Goal: Task Accomplishment & Management: Complete application form

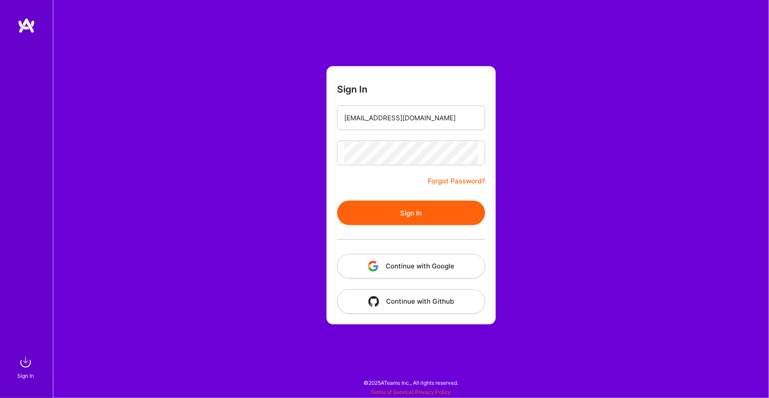
click at [362, 214] on button "Sign In" at bounding box center [411, 212] width 148 height 25
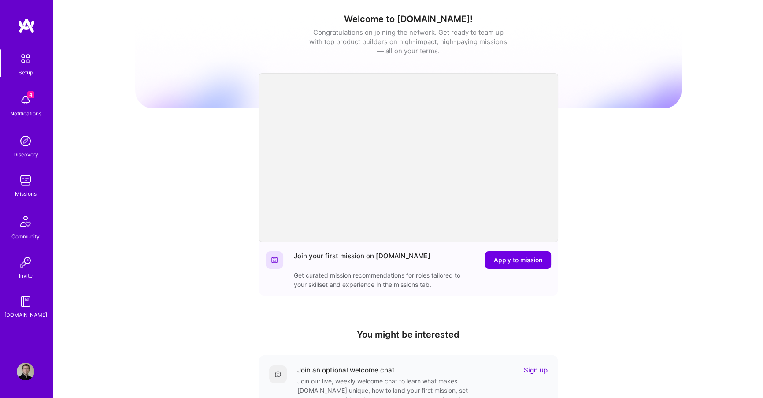
click at [18, 103] on img at bounding box center [26, 100] width 18 height 18
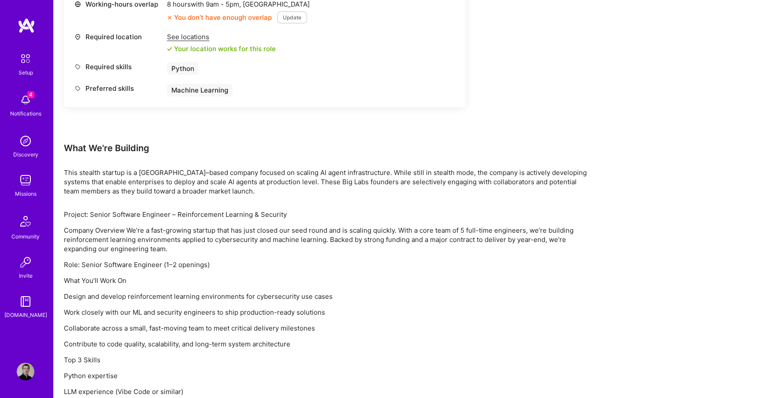
scroll to position [406, 0]
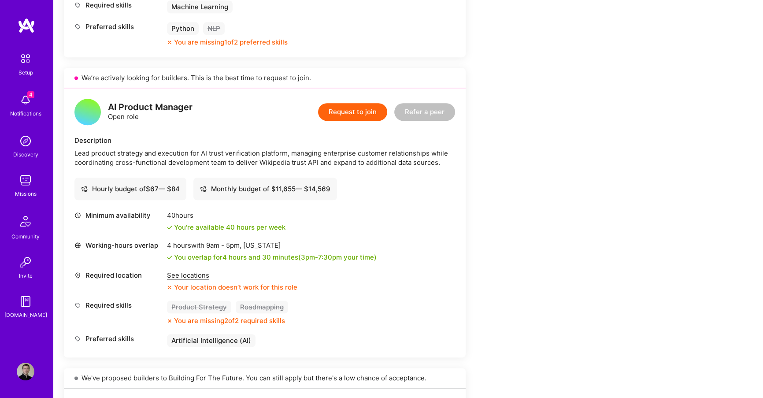
scroll to position [721, 0]
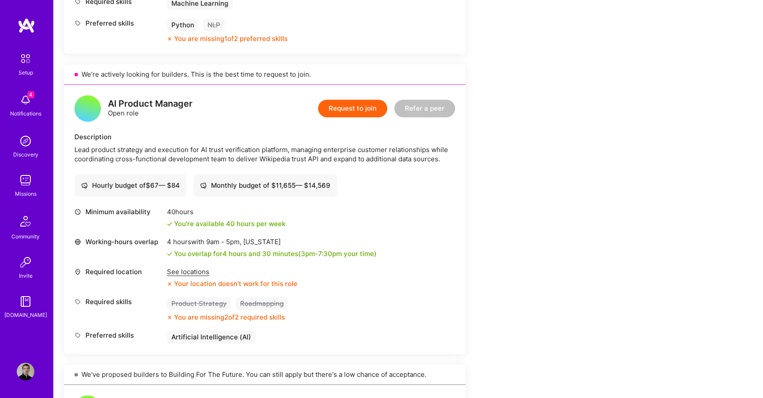
click at [188, 267] on div "See locations" at bounding box center [232, 271] width 130 height 9
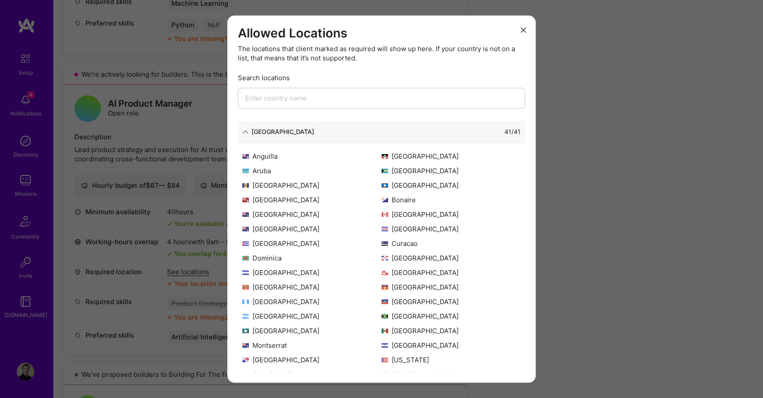
click at [185, 275] on div "Allowed Locations The locations that client marked as required will show up her…" at bounding box center [381, 199] width 763 height 398
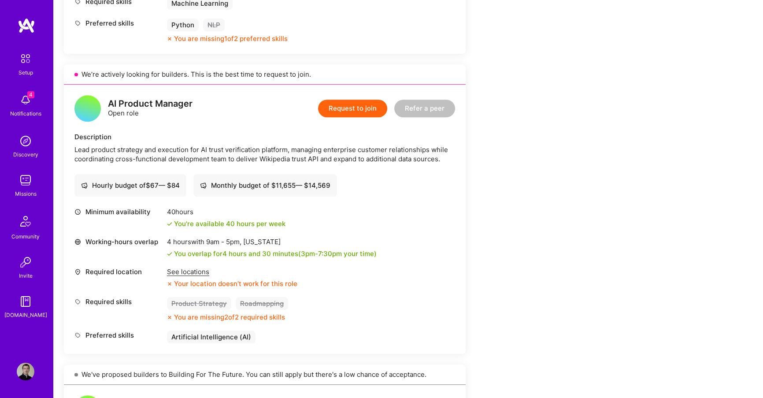
click at [193, 272] on div "See locations" at bounding box center [232, 271] width 130 height 9
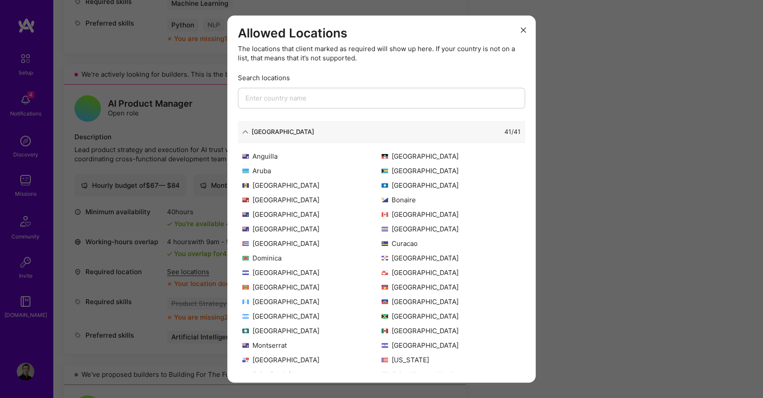
scroll to position [85, 0]
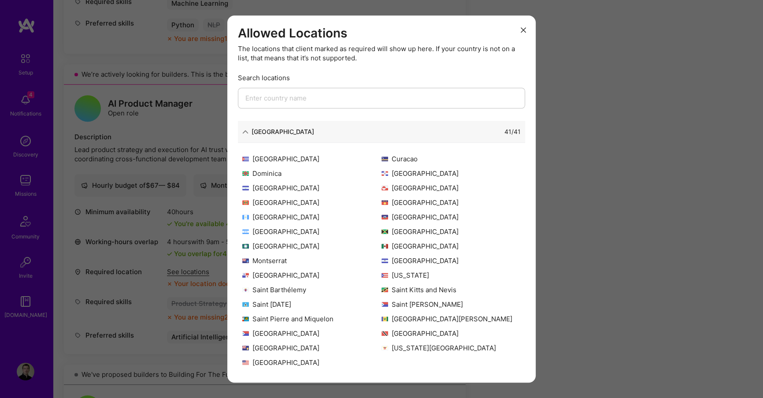
click at [185, 251] on div "Allowed Locations The locations that client marked as required will show up her…" at bounding box center [381, 199] width 763 height 398
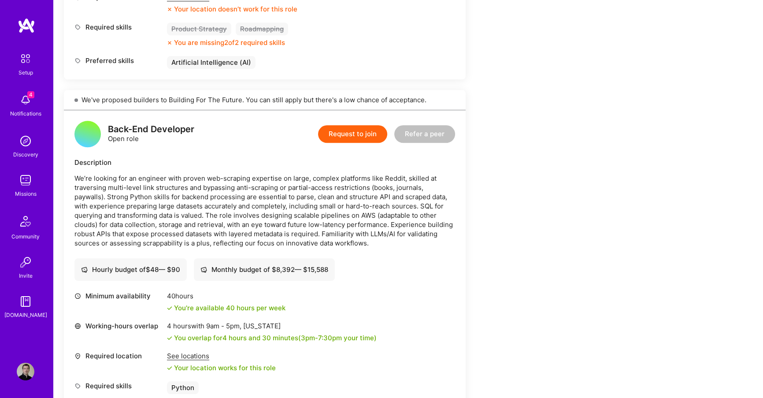
scroll to position [995, 0]
click at [179, 364] on div "Your location works for this role" at bounding box center [221, 367] width 109 height 9
click at [179, 360] on div "See locations Your location works for this role" at bounding box center [221, 361] width 109 height 21
click at [179, 358] on div "See locations" at bounding box center [221, 355] width 109 height 9
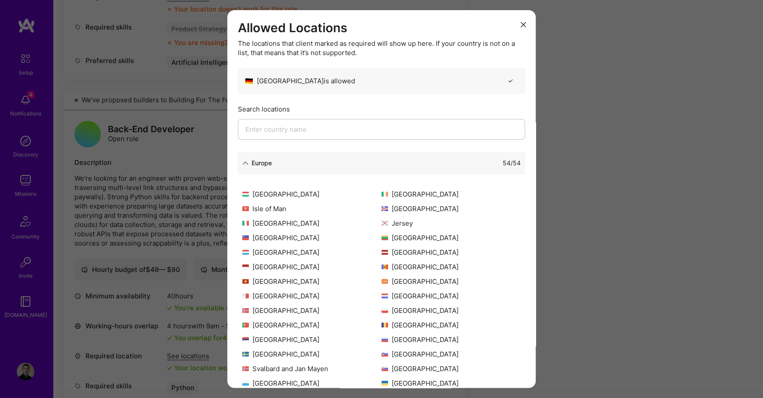
scroll to position [172, 0]
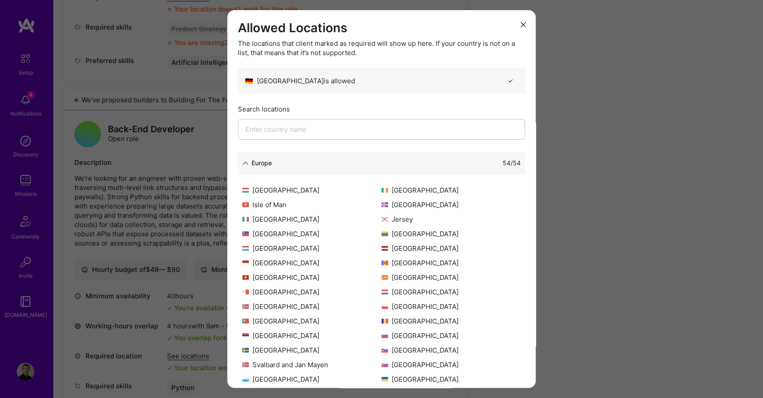
click at [181, 331] on div "Allowed Locations The locations that client marked as required will show up her…" at bounding box center [381, 199] width 763 height 398
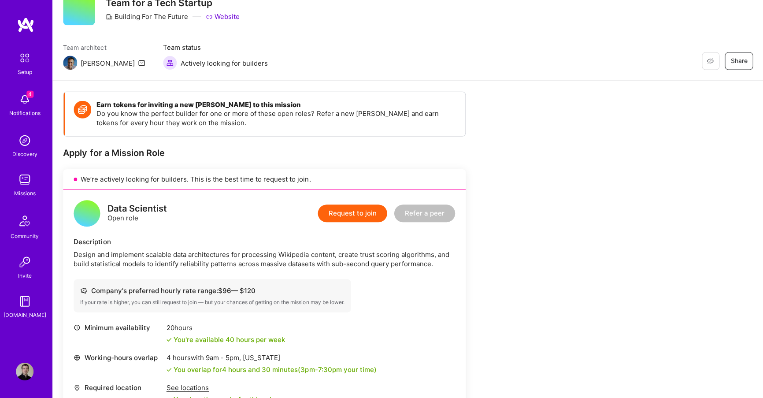
scroll to position [37, 0]
